Goal: Check status: Check status

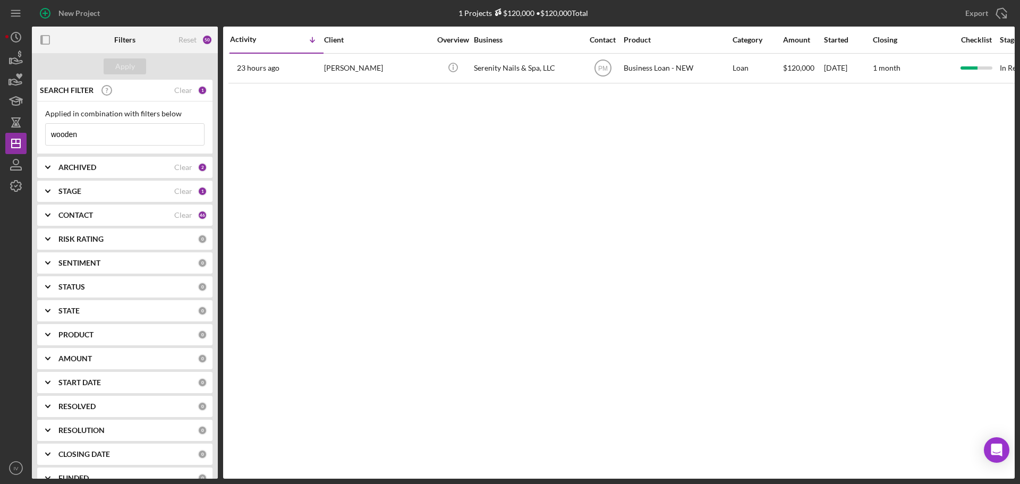
drag, startPoint x: 101, startPoint y: 138, endPoint x: 43, endPoint y: 128, distance: 58.8
click at [43, 128] on div "Applied in combination with filters below wooden Icon/Menu Close" at bounding box center [124, 127] width 175 height 53
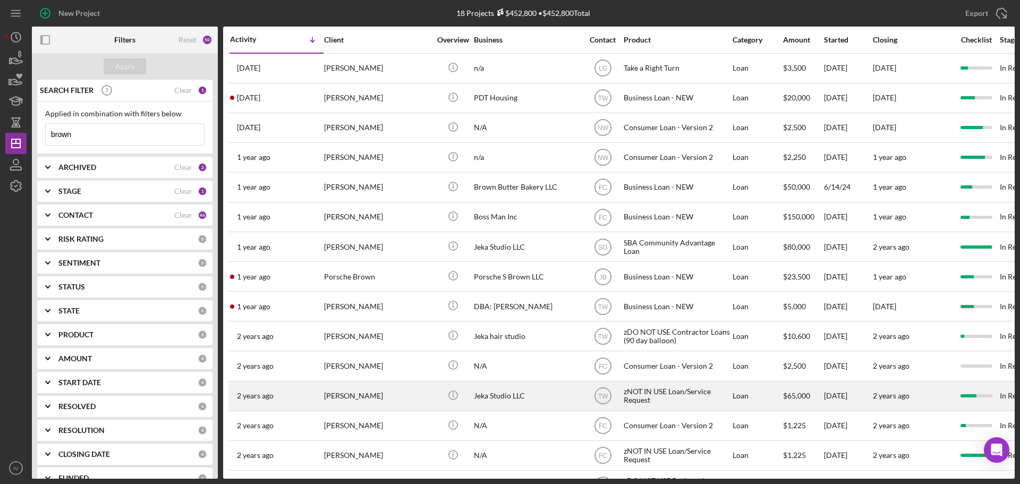
scroll to position [124, 0]
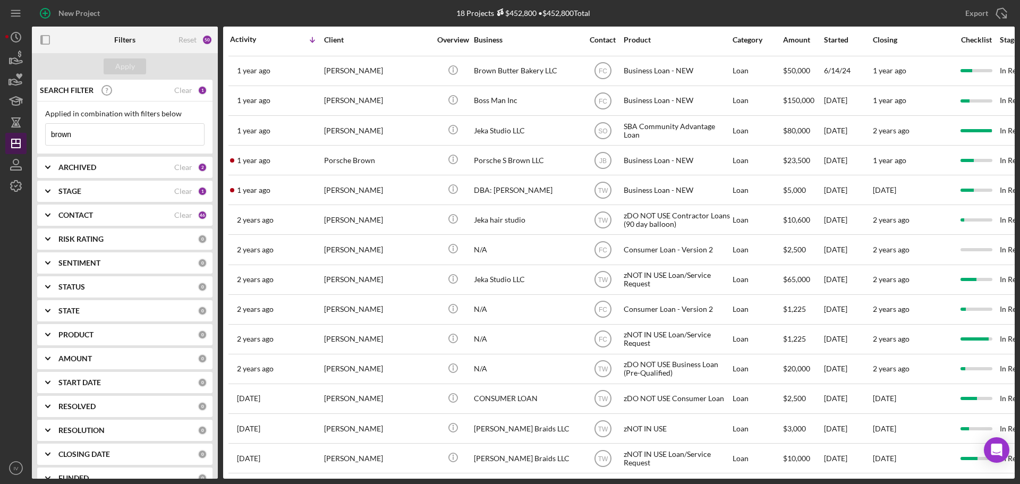
drag, startPoint x: 75, startPoint y: 134, endPoint x: 21, endPoint y: 134, distance: 54.2
click at [24, 134] on div "New Project 18 Projects $452,800 • $452,800 Total wooden Export Icon/Export Fil…" at bounding box center [509, 239] width 1009 height 479
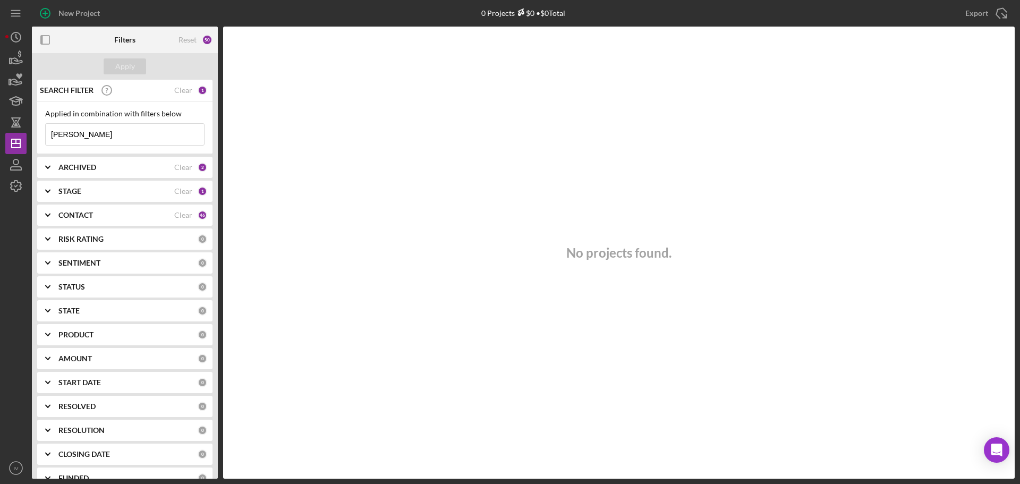
click at [83, 168] on b "ARCHIVED" at bounding box center [77, 167] width 38 height 8
click at [100, 146] on div "[PERSON_NAME] Icon/Menu Close" at bounding box center [124, 134] width 159 height 22
click at [100, 137] on input "[PERSON_NAME]" at bounding box center [125, 134] width 158 height 21
drag, startPoint x: 87, startPoint y: 132, endPoint x: 29, endPoint y: 125, distance: 58.8
click at [32, 125] on div "SEARCH FILTER Clear 1 Applied in combination with filters below [PERSON_NAME] I…" at bounding box center [125, 279] width 186 height 399
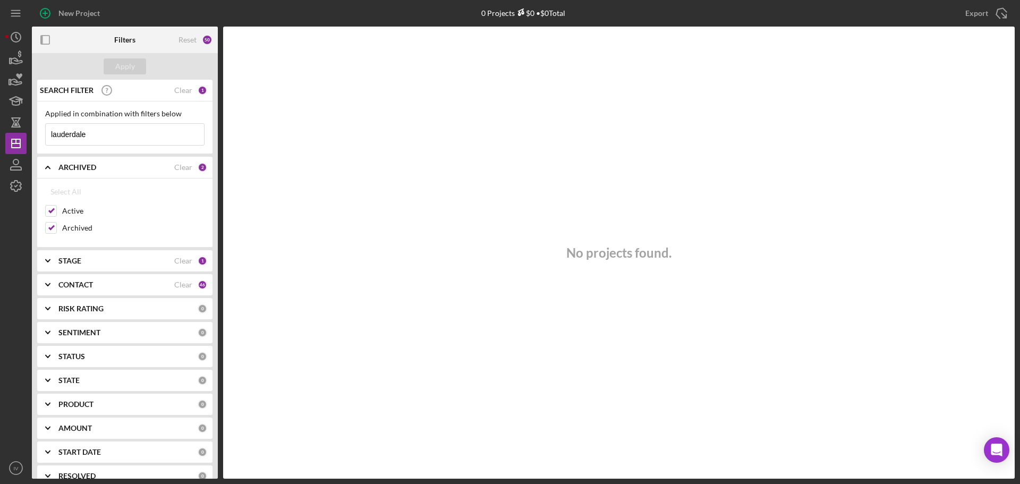
drag, startPoint x: 105, startPoint y: 138, endPoint x: 0, endPoint y: 131, distance: 105.4
click at [0, 137] on div "New Project 0 Projects $0 • $0 Total wooden Export Icon/Export Filters Reset 50…" at bounding box center [510, 242] width 1020 height 484
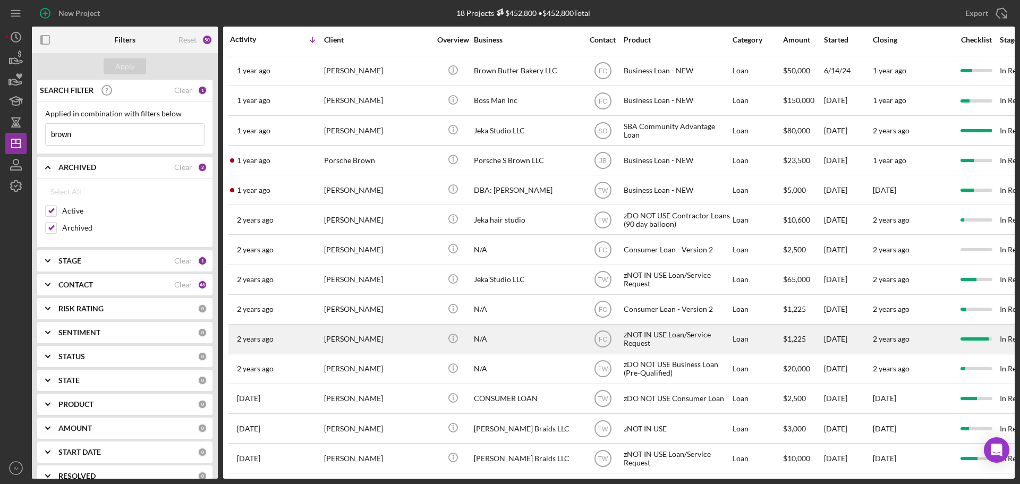
scroll to position [0, 0]
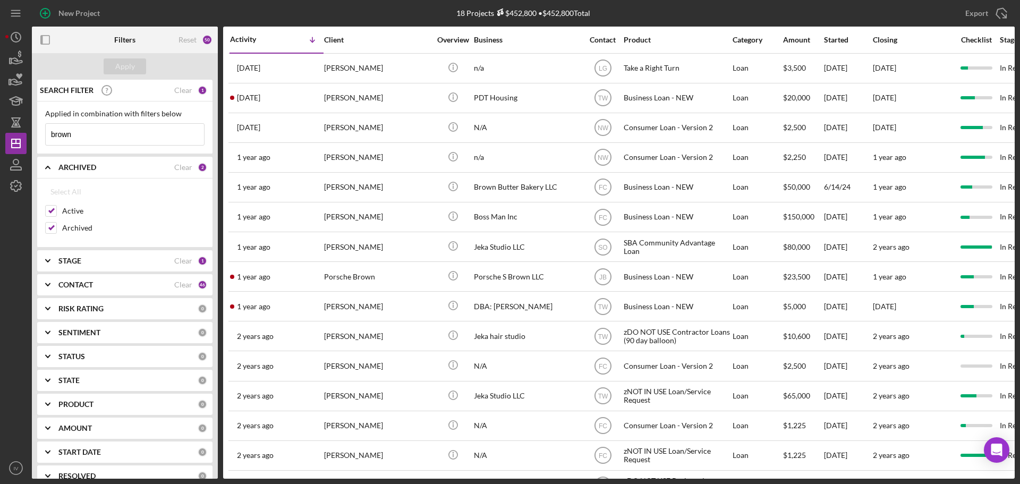
type input "brown"
click at [70, 261] on b "STAGE" at bounding box center [69, 261] width 23 height 8
click at [50, 356] on input "Open" at bounding box center [51, 355] width 11 height 11
checkbox input "true"
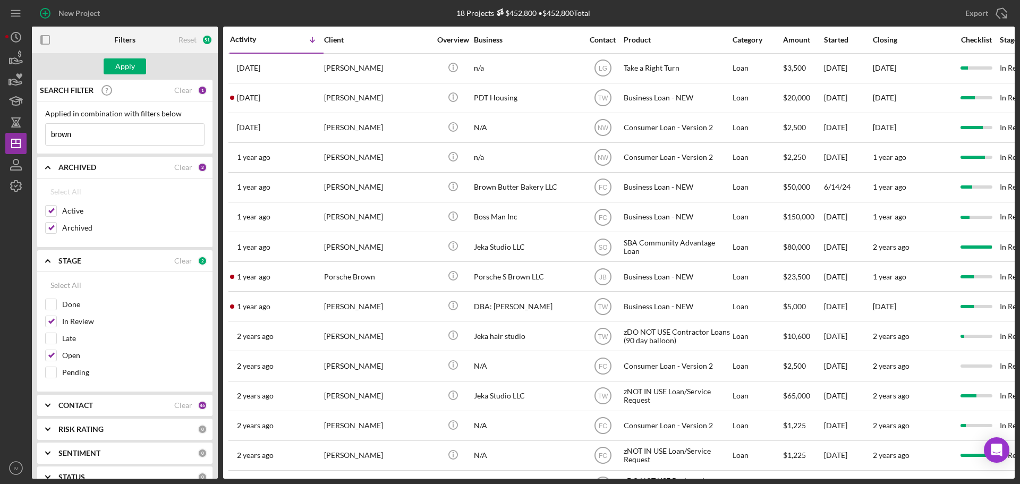
click at [83, 260] on div "STAGE" at bounding box center [116, 261] width 116 height 8
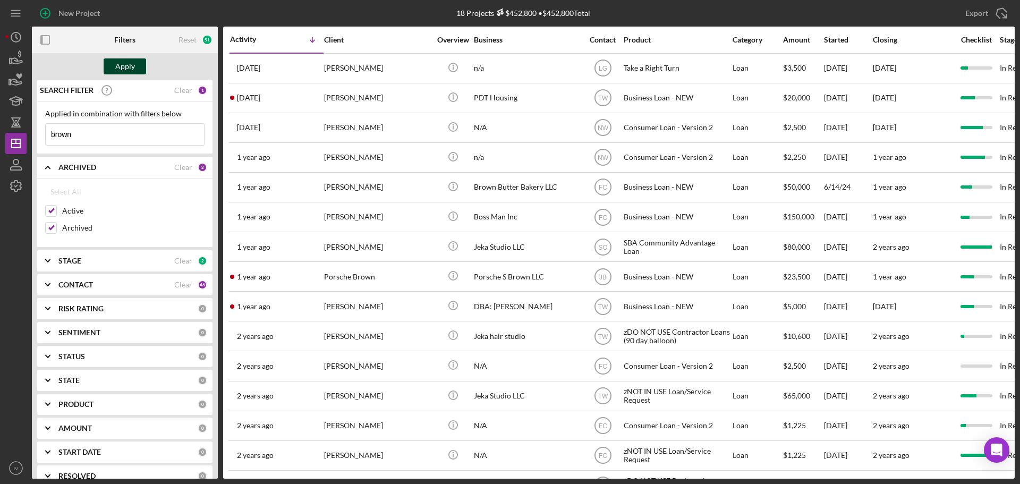
click at [127, 69] on div "Apply" at bounding box center [125, 66] width 20 height 16
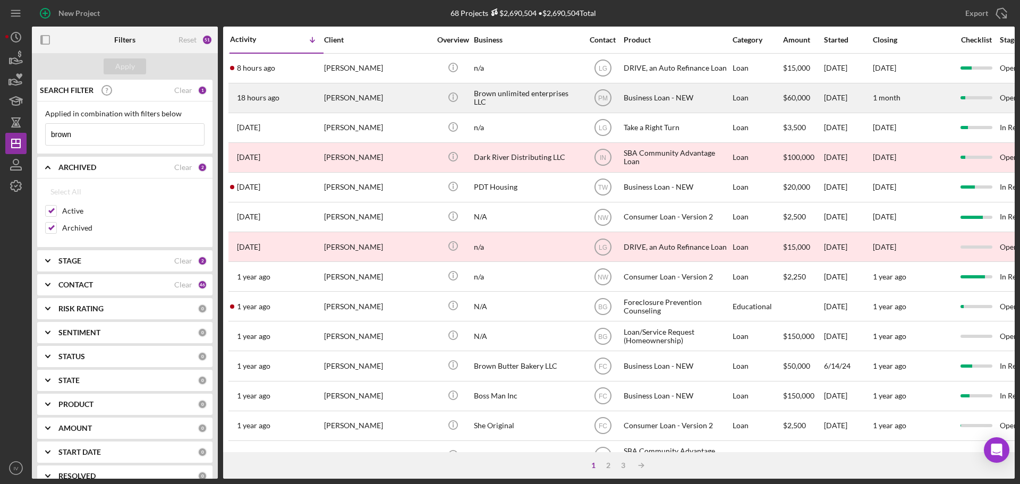
click at [363, 95] on div "[PERSON_NAME]" at bounding box center [377, 98] width 106 height 28
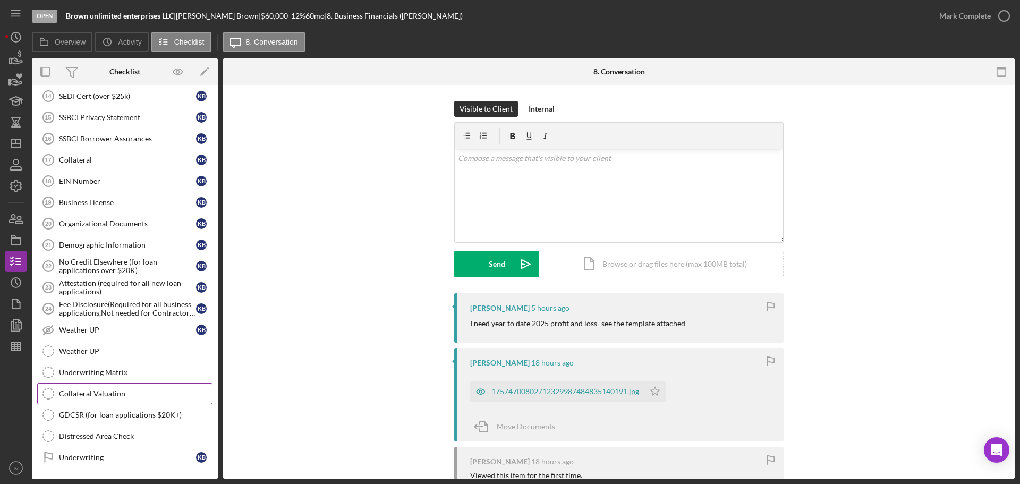
scroll to position [337, 0]
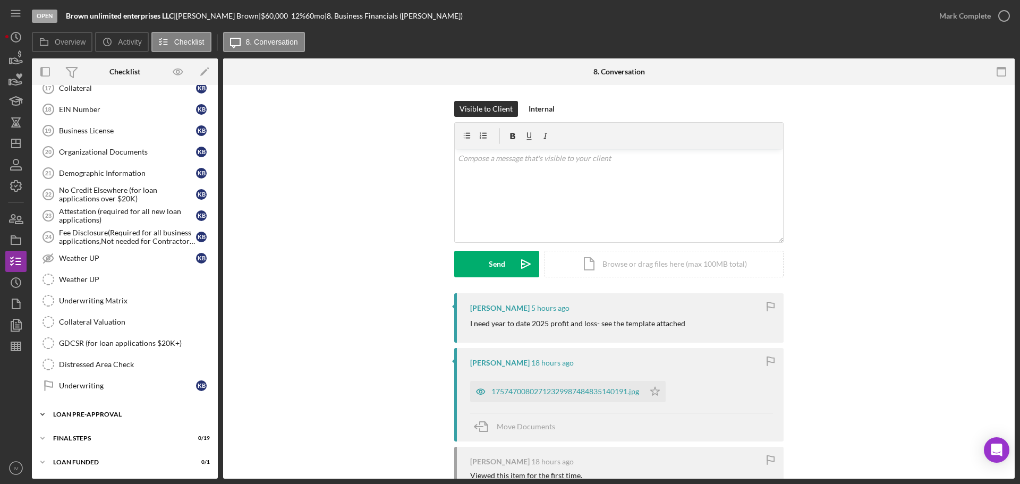
click at [89, 416] on div "LOAN PRE-APPROVAL" at bounding box center [128, 414] width 151 height 6
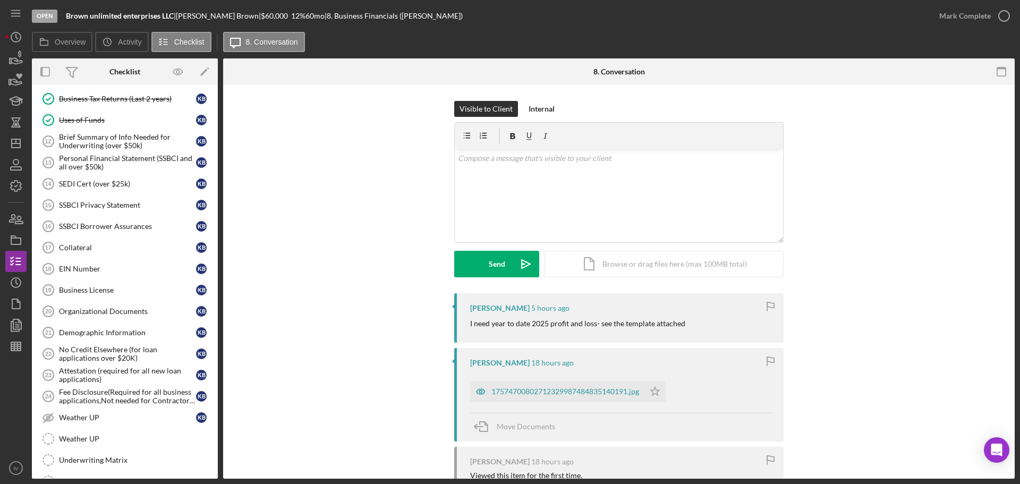
scroll to position [72, 0]
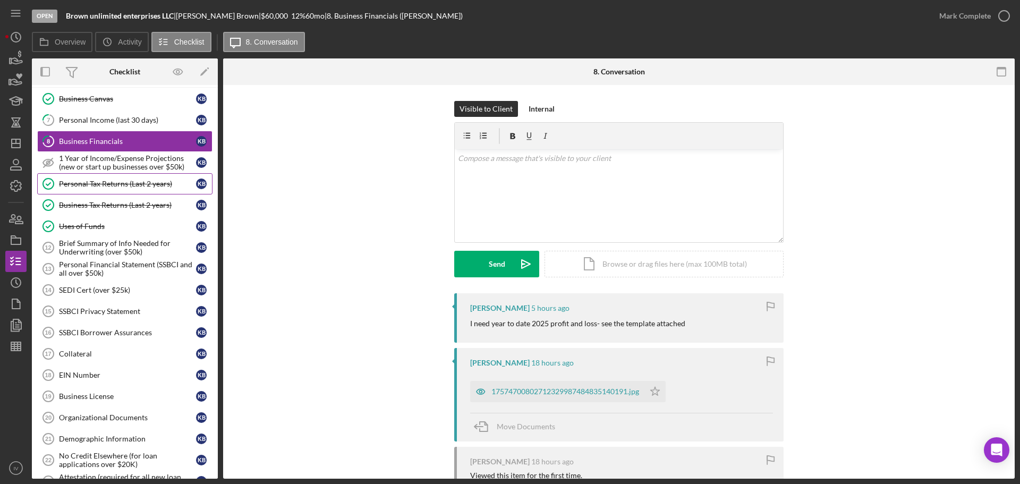
click at [149, 182] on div "Personal Tax Returns (Last 2 years)" at bounding box center [127, 184] width 137 height 8
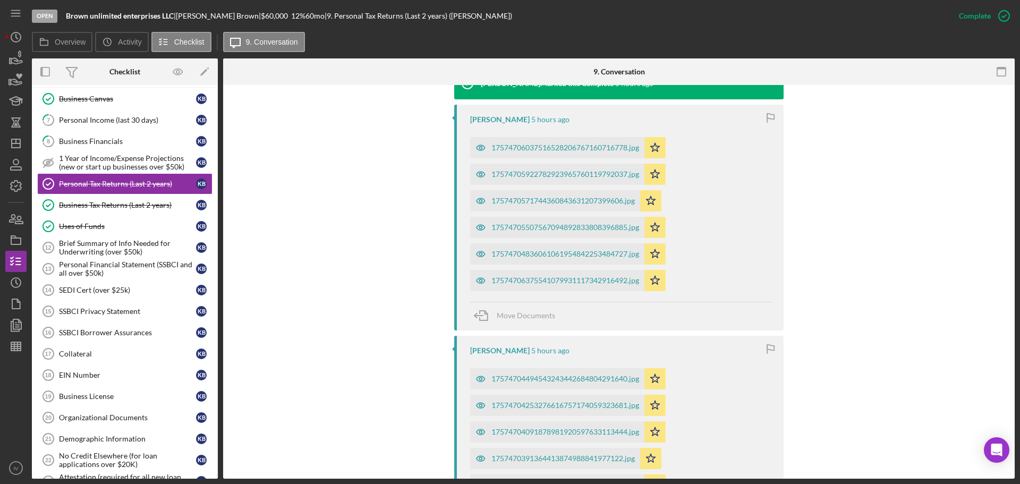
scroll to position [212, 0]
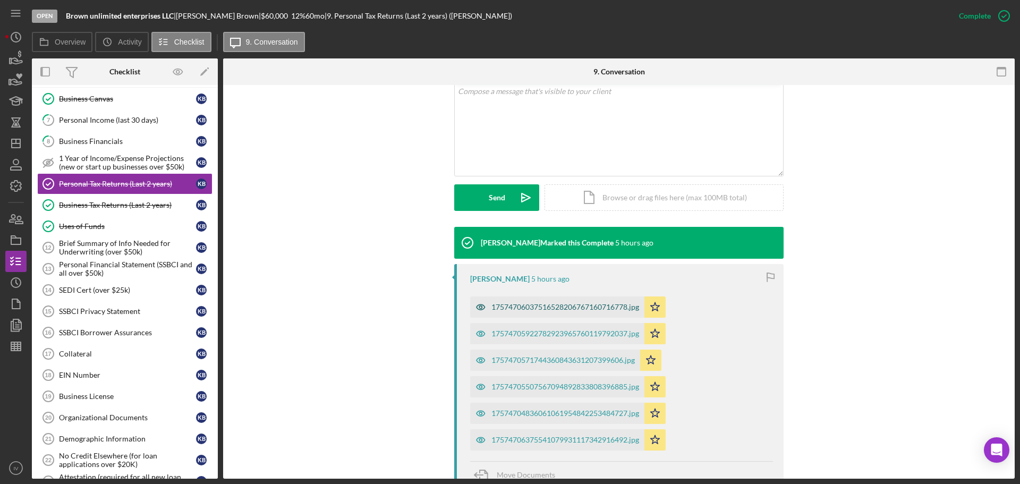
click at [541, 307] on div "17574706037516528206767160716778.jpg" at bounding box center [565, 307] width 148 height 8
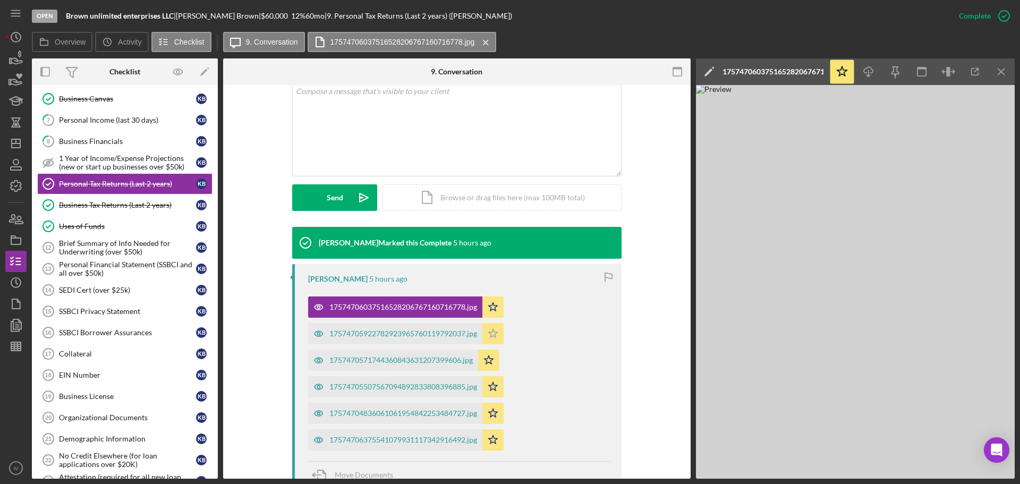
click at [441, 330] on div "17574705922782923965760119792037.jpg" at bounding box center [395, 333] width 174 height 21
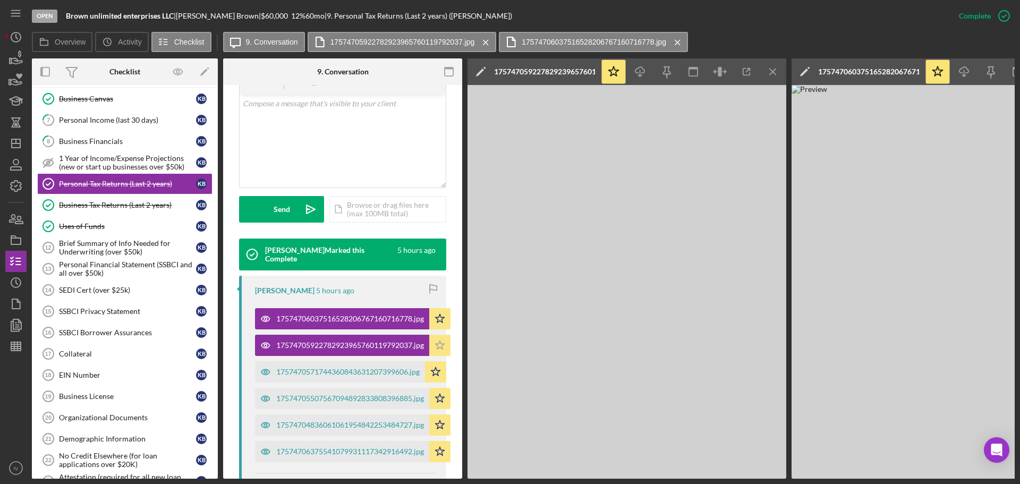
scroll to position [225, 0]
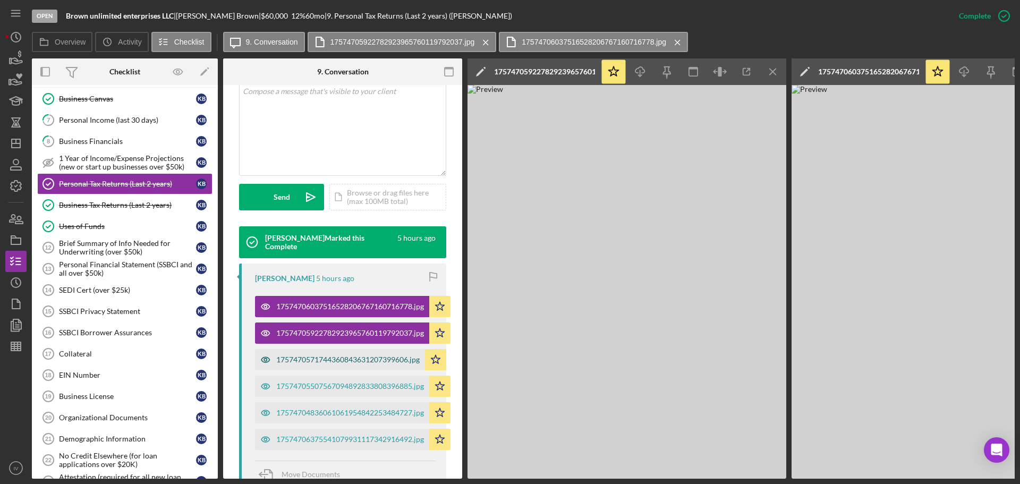
click at [367, 354] on div "1757470571744360843631207399606.jpg" at bounding box center [340, 359] width 170 height 21
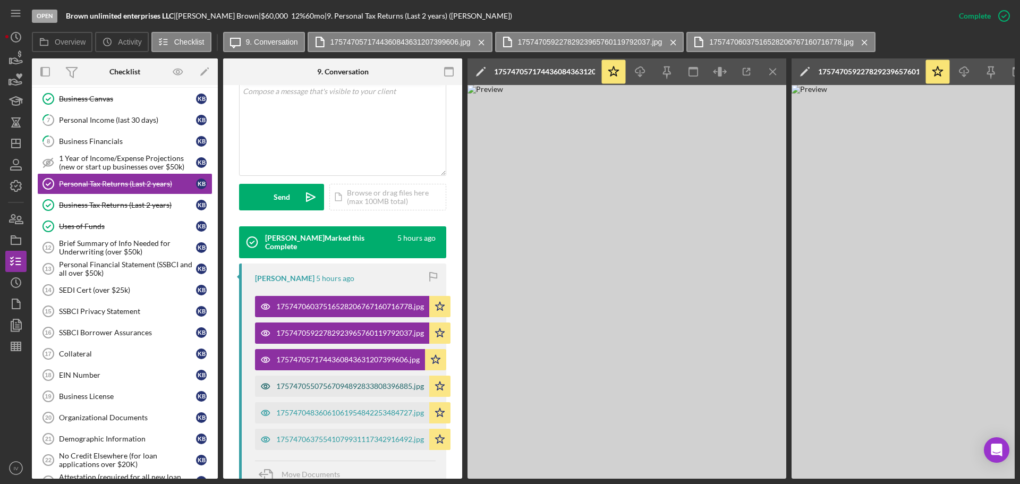
click at [331, 388] on div "17574705507567094892833808396885.jpg" at bounding box center [350, 386] width 148 height 8
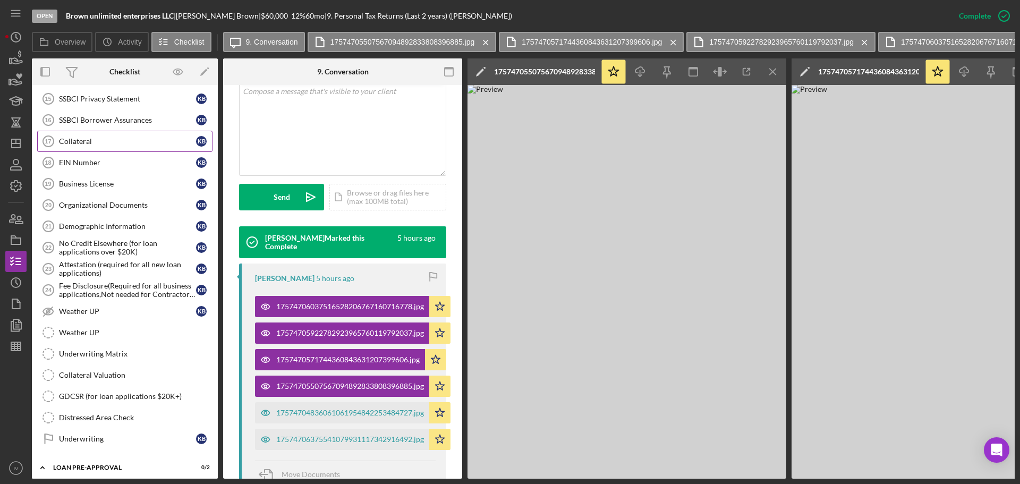
scroll to position [231, 0]
